Goal: Information Seeking & Learning: Compare options

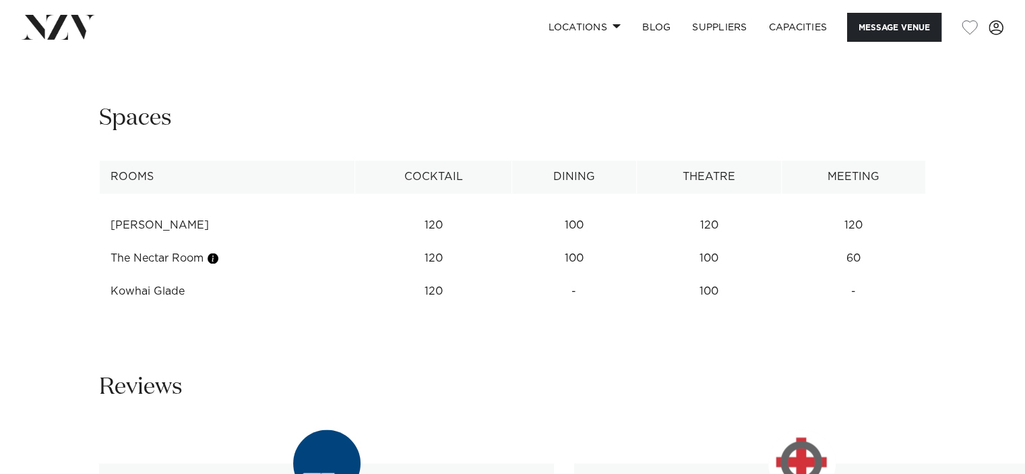
scroll to position [1887, 0]
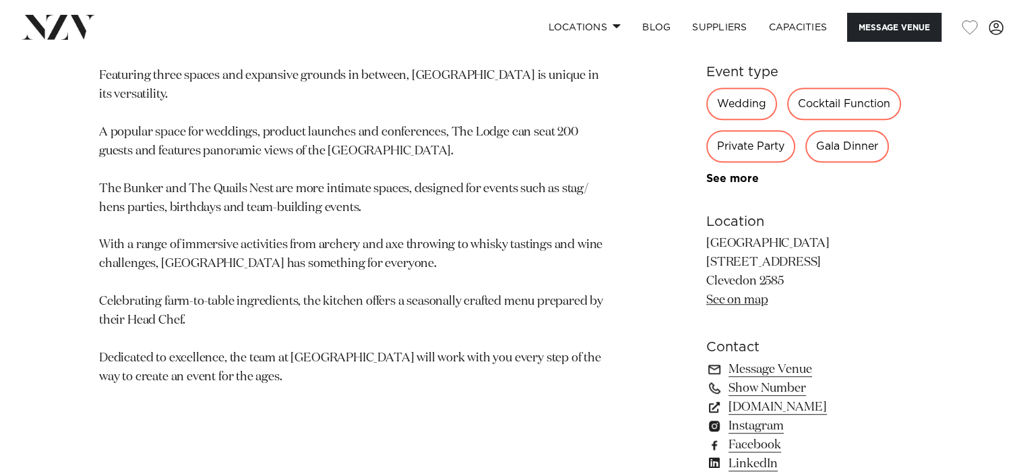
scroll to position [1011, 0]
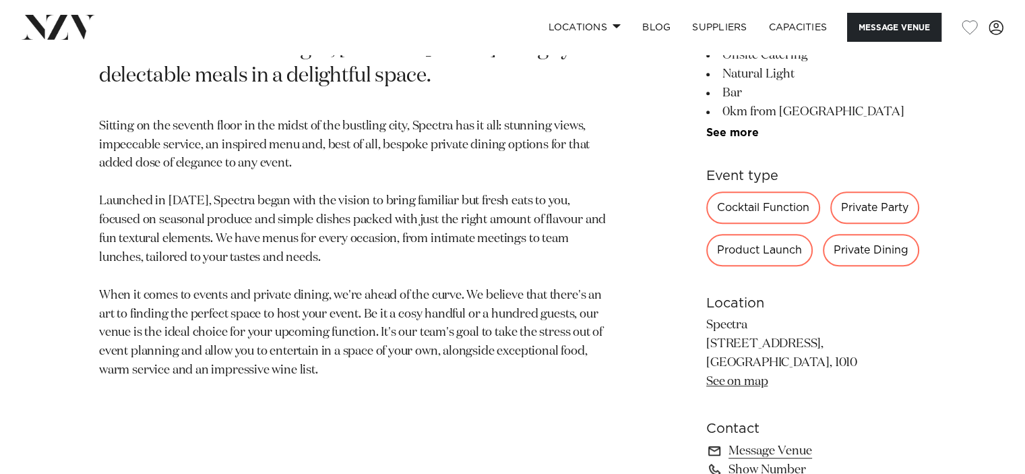
scroll to position [809, 0]
